Goal: Transaction & Acquisition: Purchase product/service

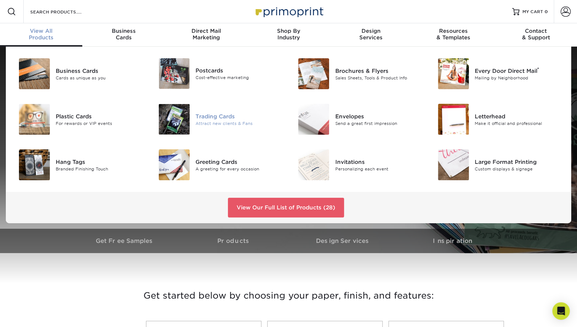
click at [221, 115] on div "Trading Cards" at bounding box center [240, 116] width 88 height 8
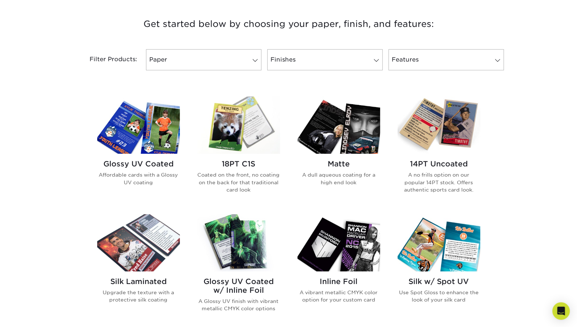
scroll to position [271, 0]
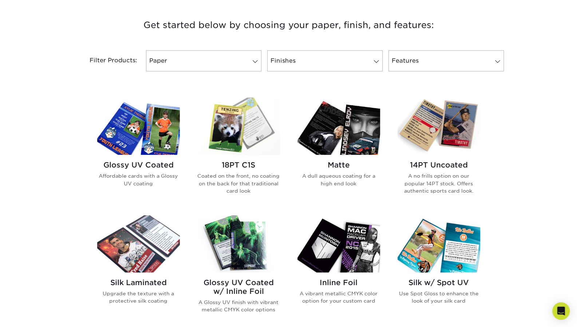
click at [342, 163] on h2 "Matte" at bounding box center [339, 165] width 83 height 9
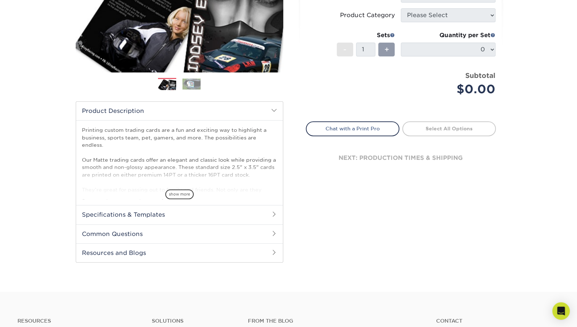
scroll to position [172, 0]
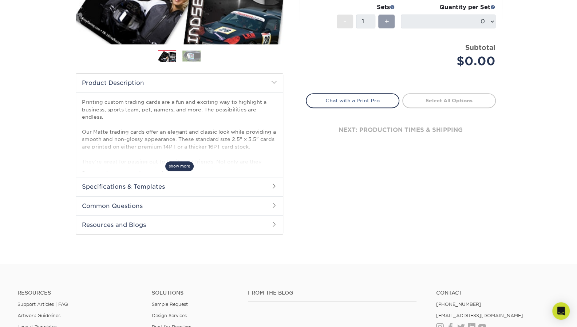
click at [178, 165] on span "show more" at bounding box center [179, 166] width 28 height 10
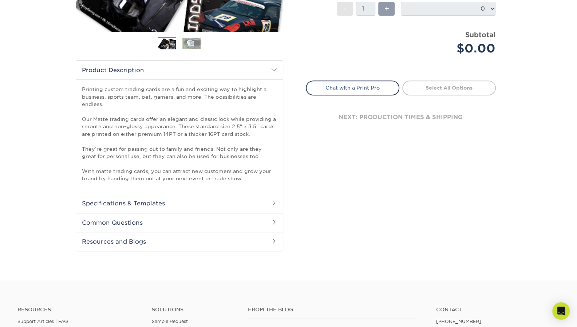
scroll to position [180, 0]
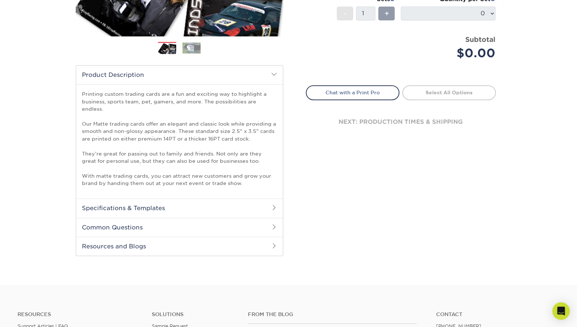
click at [274, 205] on span at bounding box center [274, 208] width 6 height 6
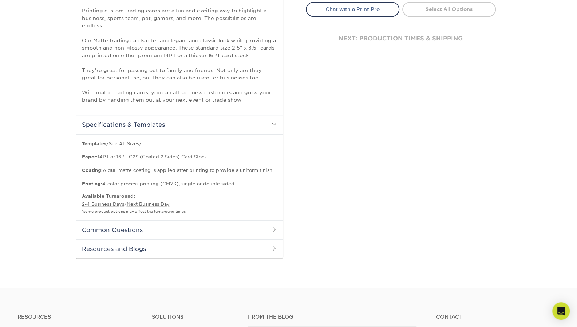
scroll to position [264, 0]
click at [271, 226] on span at bounding box center [274, 229] width 6 height 6
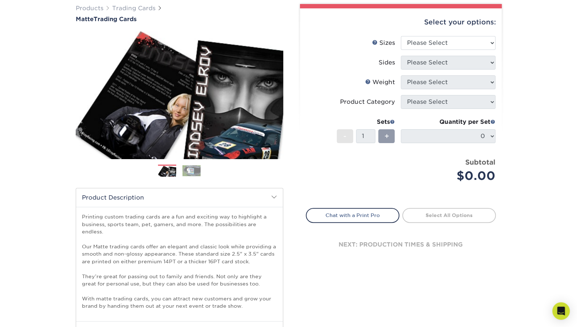
scroll to position [0, 0]
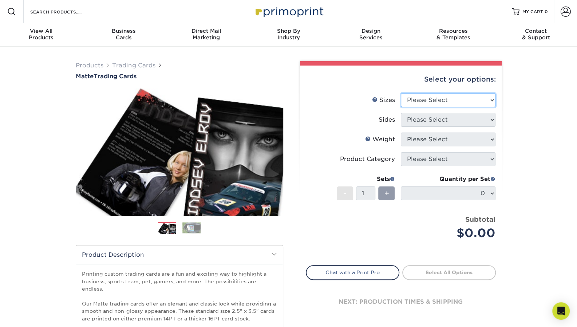
click at [492, 101] on select "Please Select 2.5" x 3.5"" at bounding box center [448, 100] width 95 height 14
select select "2.50x3.50"
click at [401, 93] on select "Please Select 2.5" x 3.5"" at bounding box center [448, 100] width 95 height 14
click at [478, 117] on select "Please Select Print Both Sides Print Front Only" at bounding box center [448, 120] width 95 height 14
select select "13abbda7-1d64-4f25-8bb2-c179b224825d"
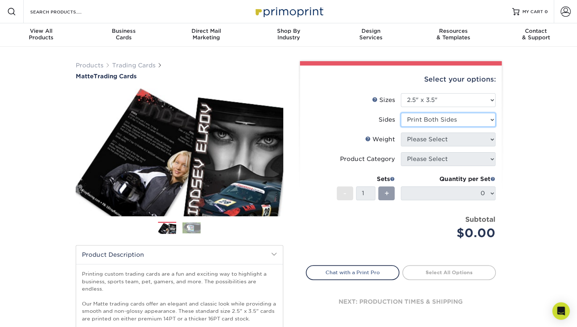
click at [401, 113] on select "Please Select Print Both Sides Print Front Only" at bounding box center [448, 120] width 95 height 14
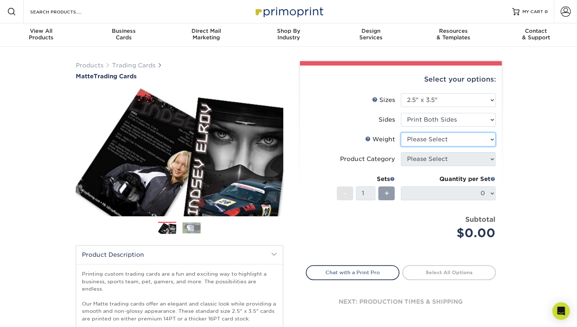
click at [468, 143] on select "Please Select 16PT 14PT" at bounding box center [448, 140] width 95 height 14
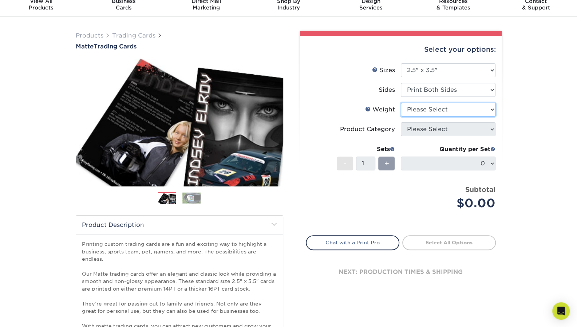
scroll to position [29, 0]
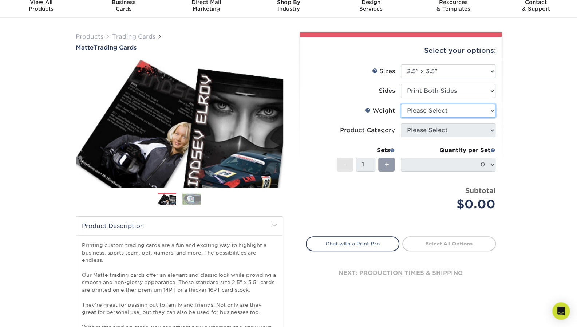
click at [463, 111] on select "Please Select 16PT 14PT" at bounding box center [448, 111] width 95 height 14
select select "16PT"
click at [401, 104] on select "Please Select 16PT 14PT" at bounding box center [448, 111] width 95 height 14
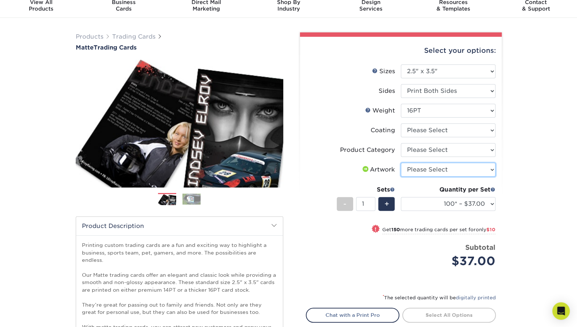
click at [488, 168] on select "Please Select I will upload files I need a design - $100" at bounding box center [448, 170] width 95 height 14
select select "upload"
click at [401, 163] on select "Please Select I will upload files I need a design - $100" at bounding box center [448, 170] width 95 height 14
click at [491, 149] on select "Please Select Trading Cards" at bounding box center [448, 150] width 95 height 14
select select "c2f9bce9-36c2-409d-b101-c29d9d031e18"
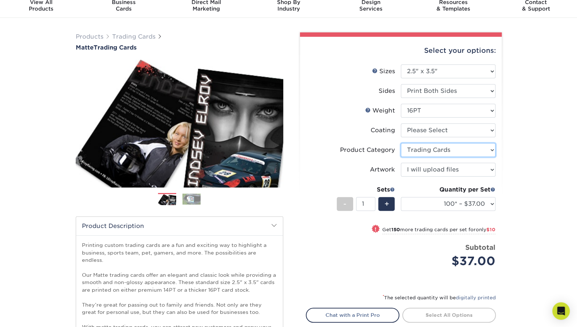
click at [401, 143] on select "Please Select Trading Cards" at bounding box center [448, 150] width 95 height 14
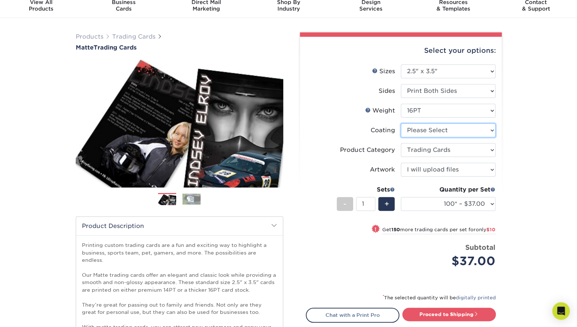
click at [482, 132] on select at bounding box center [448, 130] width 95 height 14
select select "121bb7b5-3b4d-429f-bd8d-bbf80e953313"
click at [401, 123] on select at bounding box center [448, 130] width 95 height 14
select select "-1"
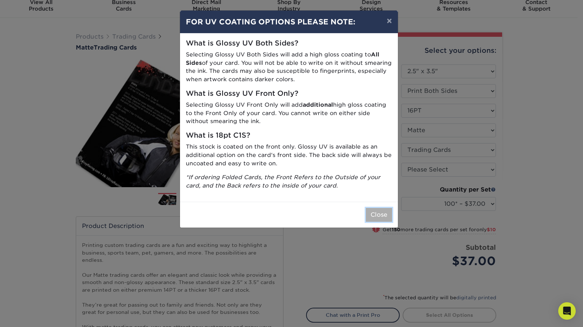
click at [380, 211] on button "Close" at bounding box center [379, 215] width 26 height 14
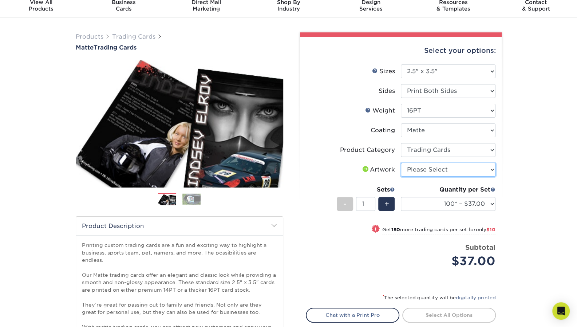
click at [468, 164] on select "Please Select I will upload files I need a design - $100" at bounding box center [448, 170] width 95 height 14
select select "upload"
click at [401, 163] on select "Please Select I will upload files I need a design - $100" at bounding box center [448, 170] width 95 height 14
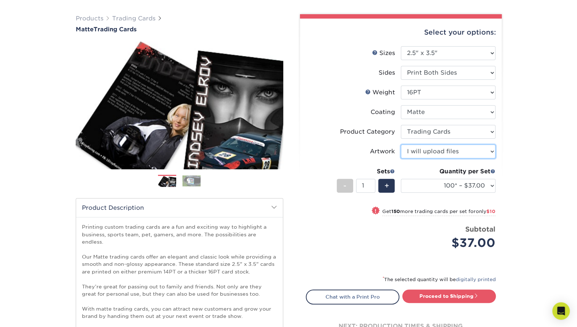
scroll to position [48, 0]
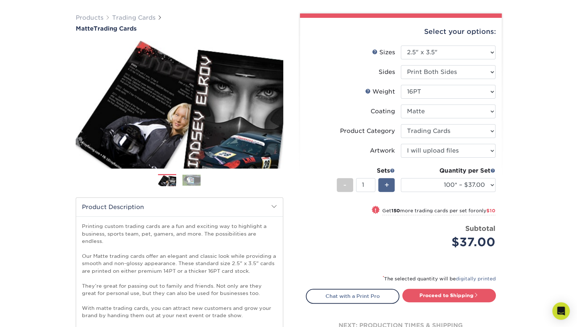
click at [388, 185] on span "+" at bounding box center [386, 185] width 5 height 11
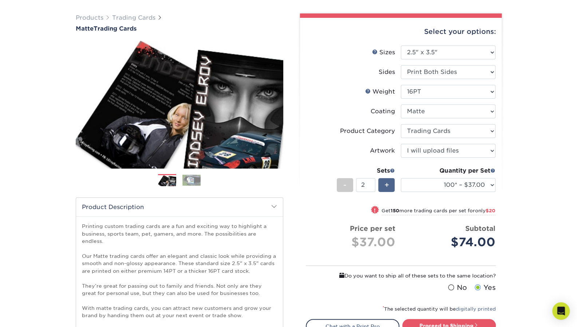
click at [388, 185] on span "+" at bounding box center [386, 185] width 5 height 11
type input "3"
click at [487, 186] on select "100* – $37.00 250* – $47.00 500* – $58.00 1000 – $71.00 2500 – $141.00 5000 – $…" at bounding box center [448, 185] width 95 height 14
click at [401, 178] on select "100* – $37.00 250* – $47.00 500* – $58.00 1000 – $71.00 2500 – $141.00 5000 – $…" at bounding box center [448, 185] width 95 height 14
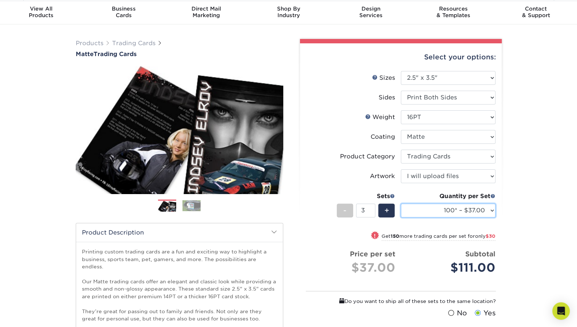
scroll to position [0, 0]
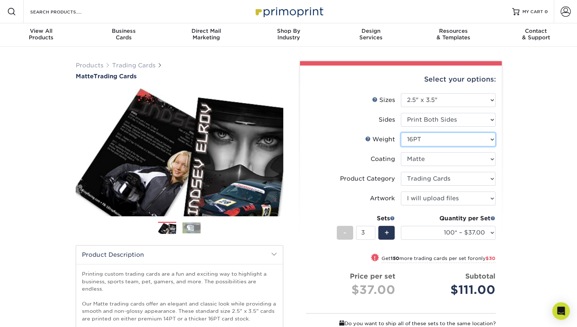
click at [490, 137] on select "Please Select 16PT 14PT" at bounding box center [448, 140] width 95 height 14
select select "14PT"
click at [401, 133] on select "Please Select 16PT 14PT" at bounding box center [448, 140] width 95 height 14
select select "-1"
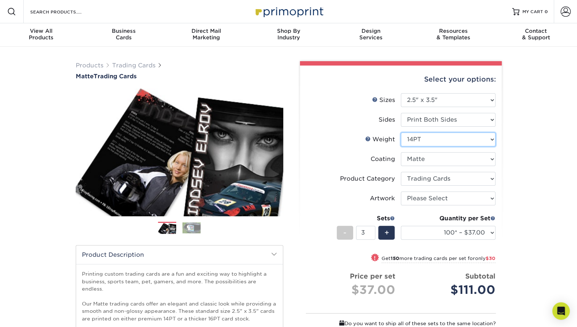
select select "-1"
click at [492, 162] on select at bounding box center [448, 159] width 95 height 14
select select "121bb7b5-3b4d-429f-bd8d-bbf80e953313"
click at [401, 152] on select at bounding box center [448, 159] width 95 height 14
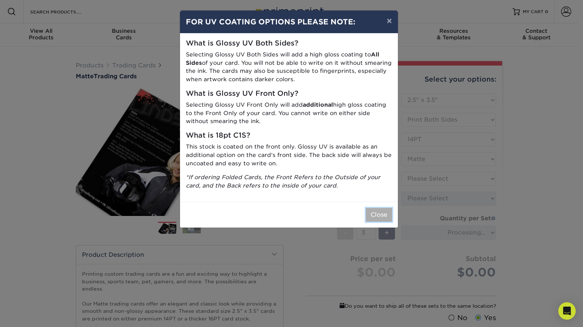
click at [378, 216] on button "Close" at bounding box center [379, 215] width 26 height 14
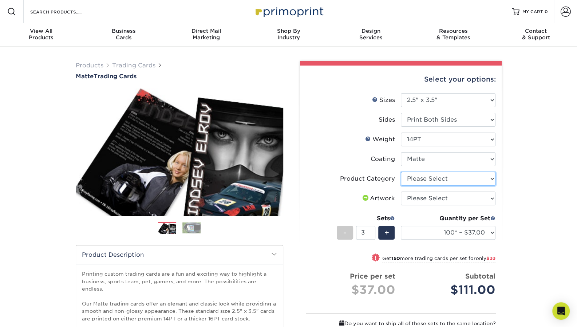
click at [491, 181] on select "Please Select Trading Cards" at bounding box center [448, 179] width 95 height 14
select select "c2f9bce9-36c2-409d-b101-c29d9d031e18"
click at [401, 172] on select "Please Select Trading Cards" at bounding box center [448, 179] width 95 height 14
click at [470, 199] on select "Please Select I will upload files I need a design - $100" at bounding box center [448, 199] width 95 height 14
click at [485, 196] on select "Please Select I will upload files I need a design - $100" at bounding box center [448, 199] width 95 height 14
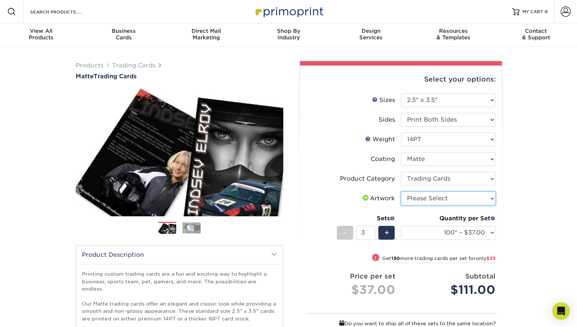
click at [484, 197] on select "Please Select I will upload files I need a design - $100" at bounding box center [448, 199] width 95 height 14
select select "upload"
click at [401, 192] on select "Please Select I will upload files I need a design - $100" at bounding box center [448, 199] width 95 height 14
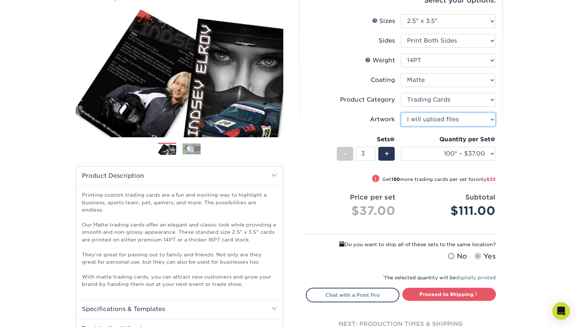
scroll to position [80, 0]
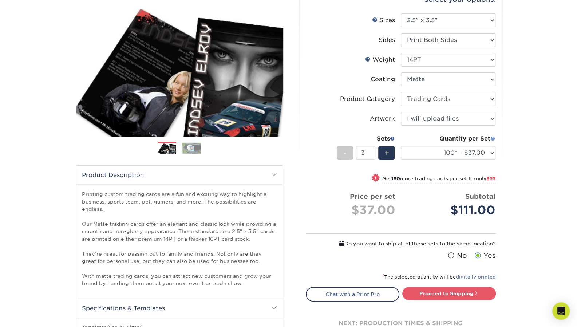
click at [494, 139] on span at bounding box center [493, 138] width 5 height 5
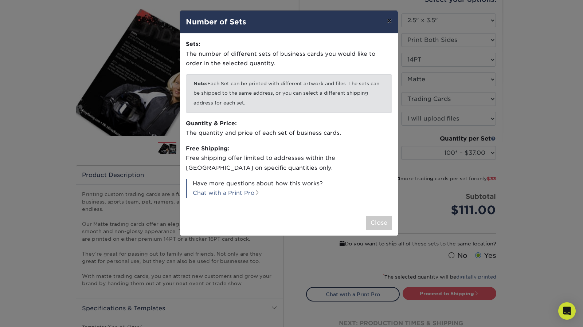
click at [388, 20] on button "×" at bounding box center [389, 21] width 17 height 20
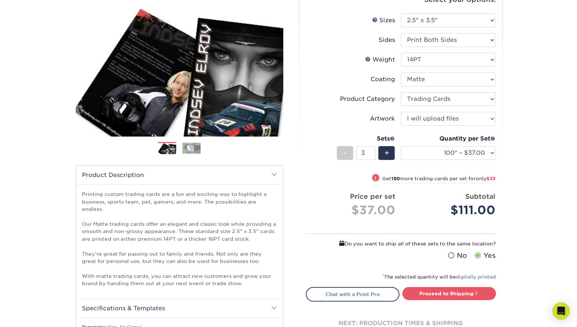
scroll to position [0, 0]
